Goal: Task Accomplishment & Management: Complete application form

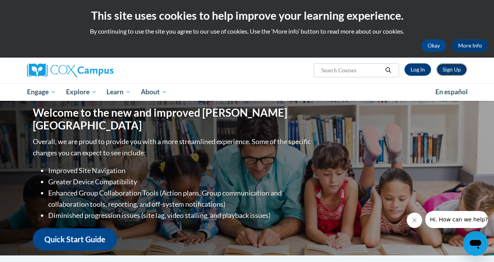
click at [452, 71] on link "Sign Up" at bounding box center [452, 69] width 30 height 12
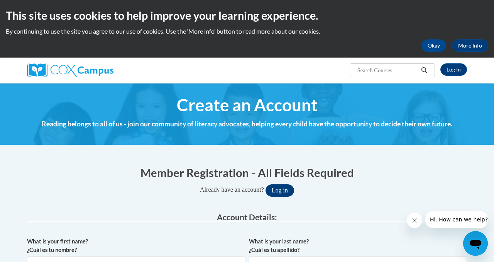
scroll to position [82, 0]
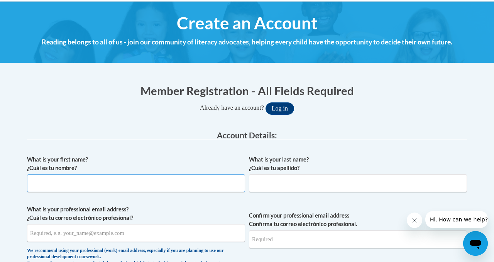
click at [188, 186] on input "What is your first name? ¿Cuál es tu nombre?" at bounding box center [136, 183] width 218 height 18
type input "Benjamin"
type input "Imlay"
type input "benimlay14@gmail.com"
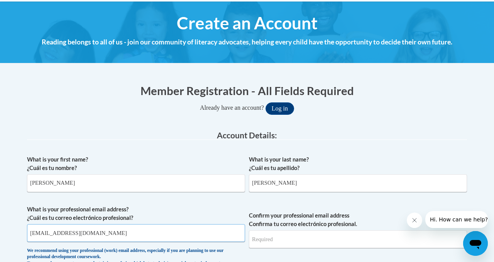
type input "benimlay14@gmail.com"
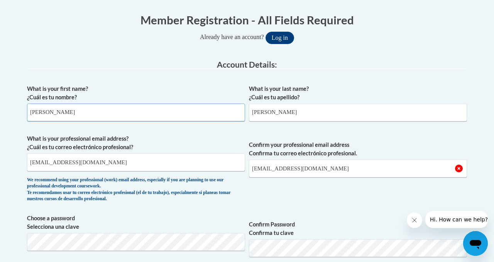
scroll to position [154, 0]
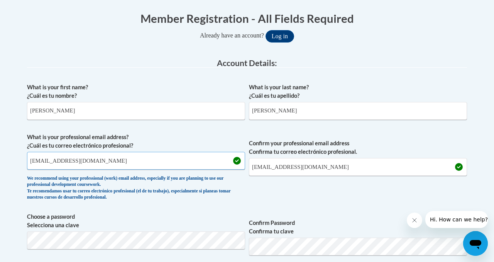
click at [113, 155] on input "benimlay14@gmail.com" at bounding box center [136, 161] width 218 height 18
type input "benlimlay@gmail.com"
click at [278, 169] on input "benimlay14@gmail.com" at bounding box center [358, 167] width 218 height 18
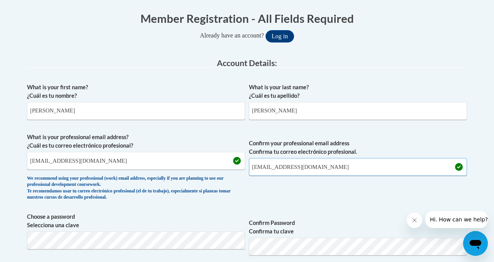
click at [278, 169] on input "benimlay14@gmail.com" at bounding box center [358, 167] width 218 height 18
type input "benlimlay@gmail.com"
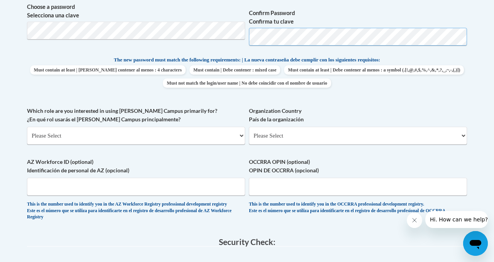
scroll to position [364, 0]
click at [154, 128] on select "Please Select College/University | Colegio/Universidad Community/Nonprofit Part…" at bounding box center [136, 135] width 218 height 18
click at [27, 126] on select "Please Select College/University | Colegio/Universidad Community/Nonprofit Part…" at bounding box center [136, 135] width 218 height 18
click at [147, 141] on select "Please Select College/University | Colegio/Universidad Community/Nonprofit Part…" at bounding box center [136, 135] width 218 height 18
select select "5a18ea06-2b54-4451-96f2-d152daf9eac5"
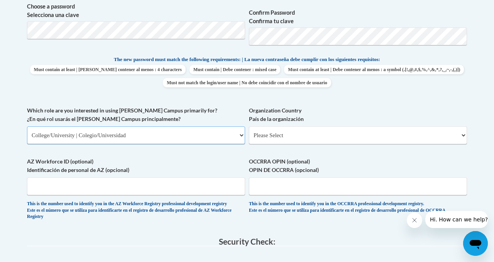
click at [27, 126] on select "Please Select College/University | Colegio/Universidad Community/Nonprofit Part…" at bounding box center [136, 135] width 218 height 18
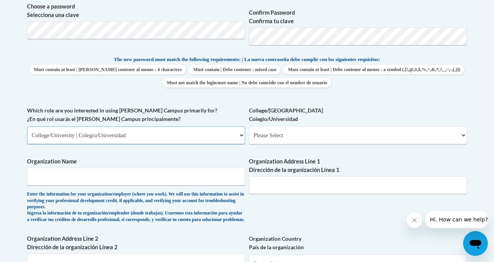
scroll to position [391, 0]
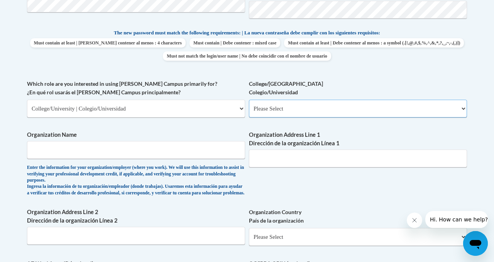
click at [271, 104] on select "Please Select College/University Staff | Empleado universitario College/Univers…" at bounding box center [358, 109] width 218 height 18
select select "99b32b07-cffc-426c-8bf6-0cd77760d84b"
click at [249, 100] on select "Please Select College/University Staff | Empleado universitario College/Univers…" at bounding box center [358, 109] width 218 height 18
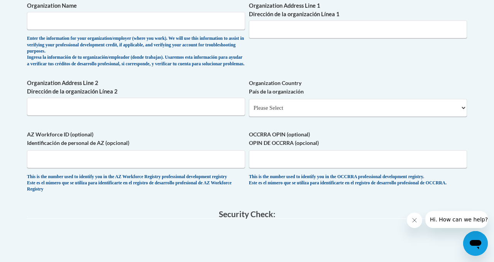
scroll to position [648, 0]
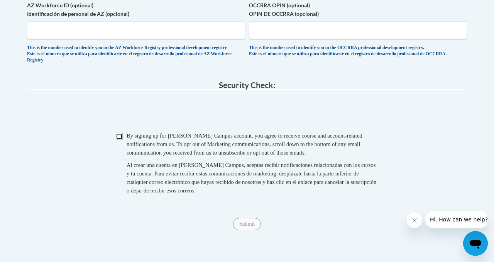
click at [118, 140] on input "Checkbox" at bounding box center [119, 136] width 7 height 7
checkbox input "true"
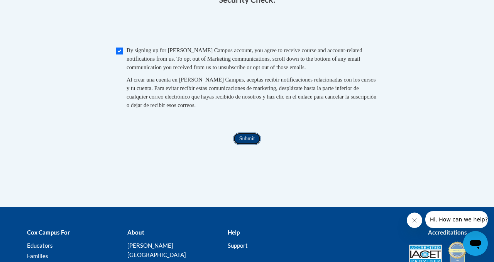
click at [241, 145] on input "Submit" at bounding box center [247, 138] width 28 height 12
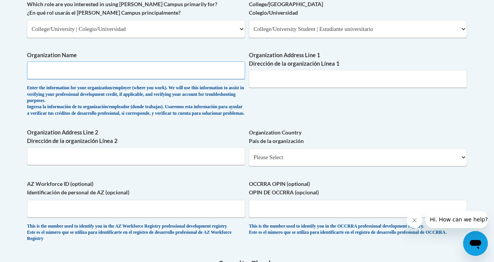
scroll to position [469, 0]
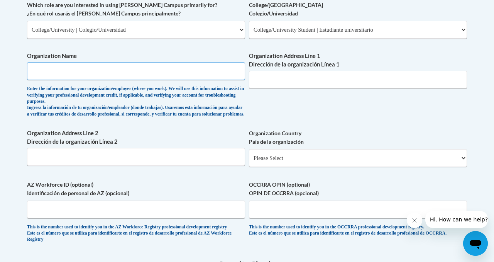
click at [96, 71] on input "Organization Name" at bounding box center [136, 71] width 218 height 18
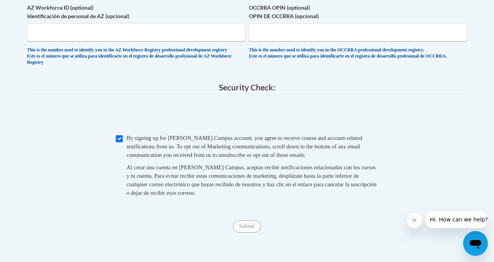
scroll to position [647, 0]
type input "Clark Atlanta"
click at [184, 173] on div "By signing up for a Cox Campus account, you agree to receive course and account…" at bounding box center [253, 166] width 252 height 67
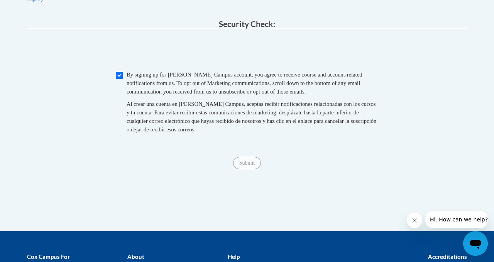
scroll to position [440, 0]
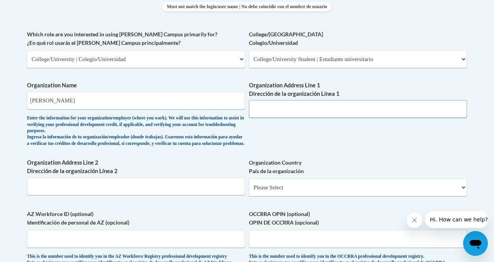
click at [273, 109] on input "Organization Address Line 1 Dirección de la organización Línea 1" at bounding box center [358, 109] width 218 height 18
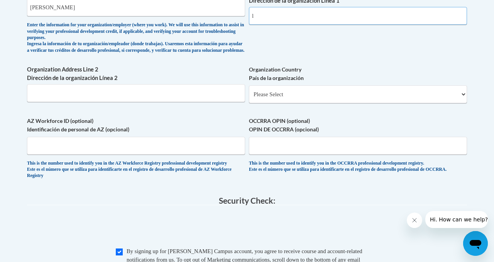
scroll to position [533, 0]
type input "l"
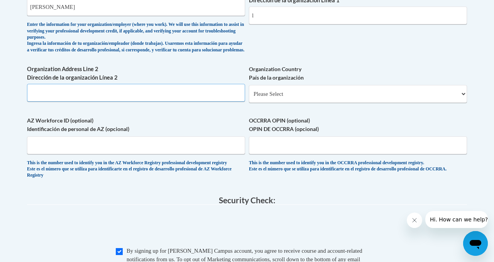
click at [221, 102] on input "Organization Address Line 2 Dirección de la organización Línea 2" at bounding box center [136, 93] width 218 height 18
type input "l"
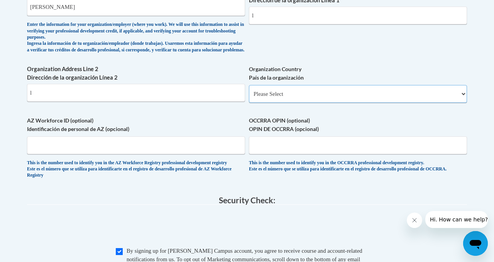
click at [322, 100] on select "Please Select United States | Estados Unidos Outside of the United States | Fue…" at bounding box center [358, 94] width 218 height 18
select select "ad49bcad-a171-4b2e-b99c-48b446064914"
click at [249, 91] on select "Please Select United States | Estados Unidos Outside of the United States | Fue…" at bounding box center [358, 94] width 218 height 18
select select
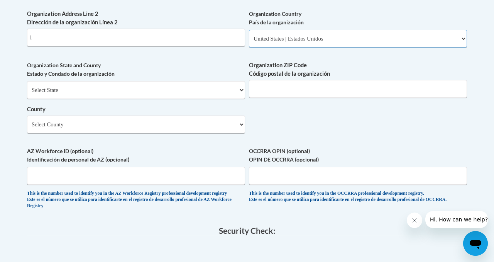
scroll to position [595, 0]
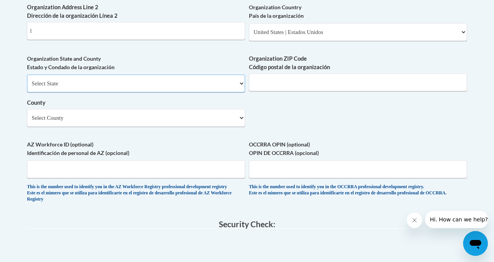
click at [195, 91] on select "Select State Alabama Alaska Arizona Arkansas California Colorado Connecticut De…" at bounding box center [136, 83] width 218 height 18
click at [27, 80] on select "Select State Alabama Alaska Arizona Arkansas California Colorado Connecticut De…" at bounding box center [136, 83] width 218 height 18
click at [133, 92] on select "Select State Alabama Alaska Arizona Arkansas California Colorado Connecticut De…" at bounding box center [136, 83] width 218 height 18
select select "Georgia"
click at [27, 80] on select "Select State Alabama Alaska Arizona Arkansas California Colorado Connecticut De…" at bounding box center [136, 83] width 218 height 18
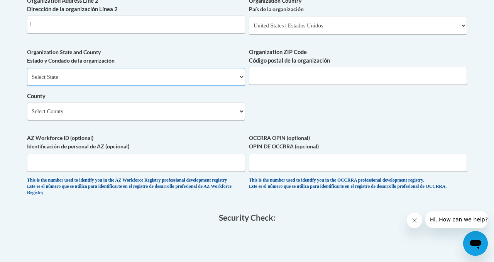
scroll to position [599, 0]
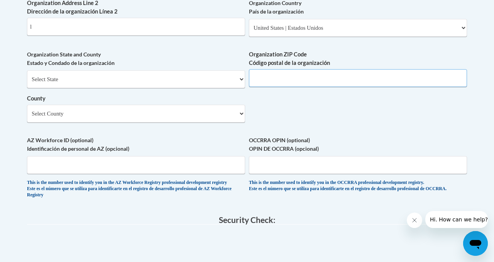
click at [280, 83] on input "Organization ZIP Code Código postal de la organización" at bounding box center [358, 78] width 218 height 18
type input "44113"
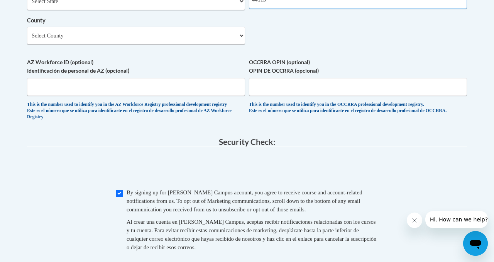
scroll to position [678, 0]
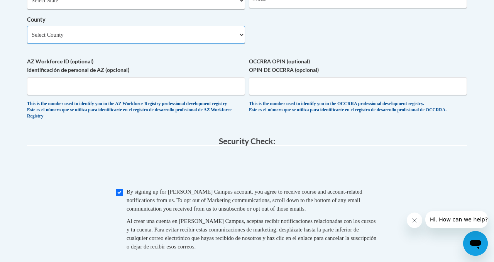
click at [142, 44] on select "Select County Appling Atkinson Bacon Baker Baldwin Banks Barrow Bartow Ben Hill…" at bounding box center [136, 35] width 218 height 18
select select "Appling"
click at [27, 32] on select "Select County Appling Atkinson Bacon Baker Baldwin Banks Barrow Bartow Ben Hill…" at bounding box center [136, 35] width 218 height 18
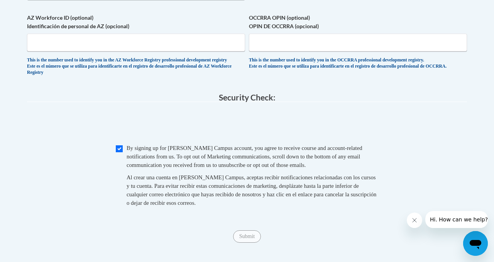
scroll to position [722, 0]
click at [139, 51] on input "AZ Workforce ID (optional) Identificación de personal de AZ (opcional)" at bounding box center [136, 42] width 218 height 18
type input "k"
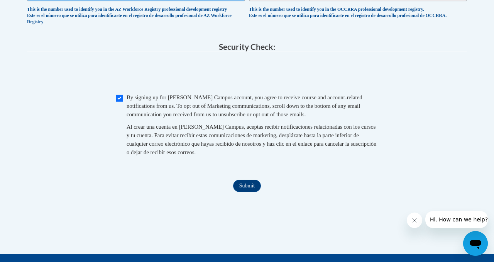
scroll to position [774, 0]
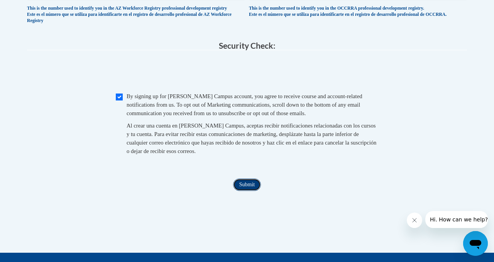
click at [254, 191] on input "Submit" at bounding box center [247, 184] width 28 height 12
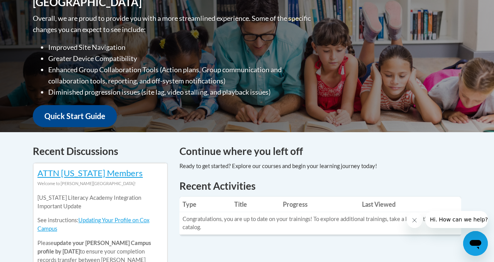
scroll to position [209, 0]
